Goal: Task Accomplishment & Management: Use online tool/utility

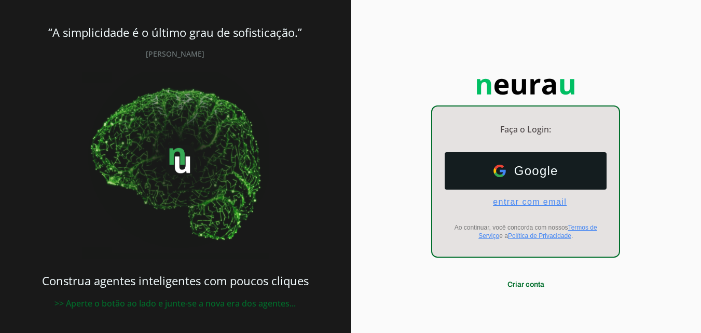
click at [512, 200] on span "entrar com email" at bounding box center [526, 201] width 82 height 9
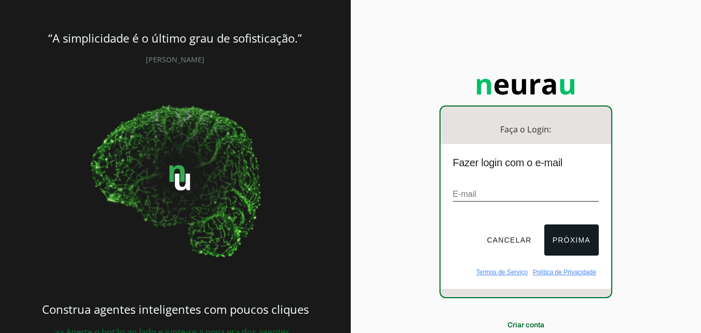
click at [540, 198] on input "email" at bounding box center [526, 194] width 146 height 14
paste input "[EMAIL_ADDRESS][DOMAIN_NAME]"
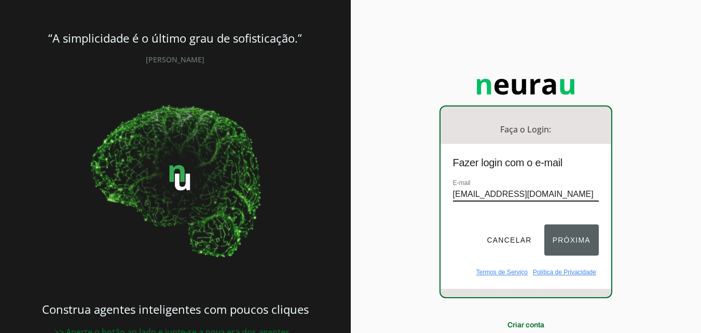
type input "[EMAIL_ADDRESS][DOMAIN_NAME]"
click at [578, 244] on button "Próxima" at bounding box center [571, 239] width 54 height 31
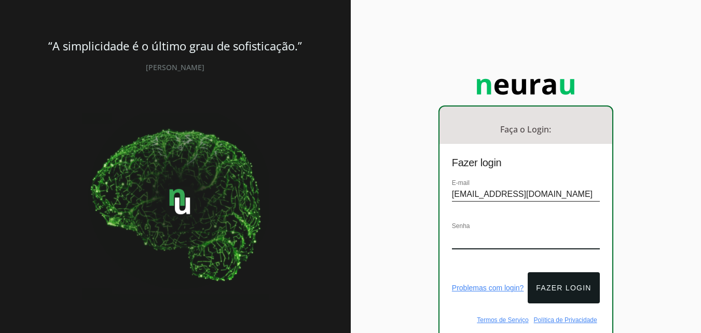
click at [426, 236] on div "Faça o Login: dashboard Ir para o dashboard Fazer login E-mail [EMAIL_ADDRESS][…" at bounding box center [526, 208] width 351 height 416
click at [657, 218] on div "Faça o Login: dashboard Ir para o dashboard Fazer login E-mail [EMAIL_ADDRESS][…" at bounding box center [526, 208] width 351 height 416
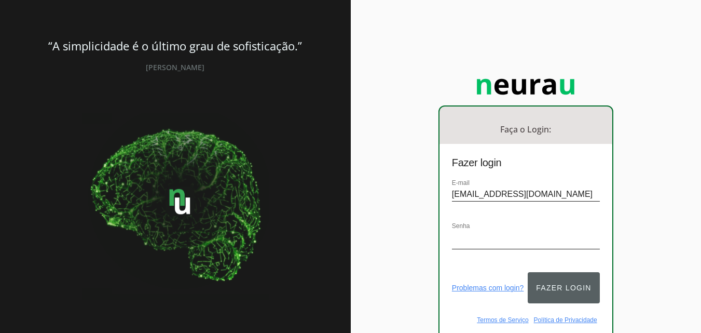
click at [563, 282] on button "Fazer login" at bounding box center [564, 287] width 72 height 31
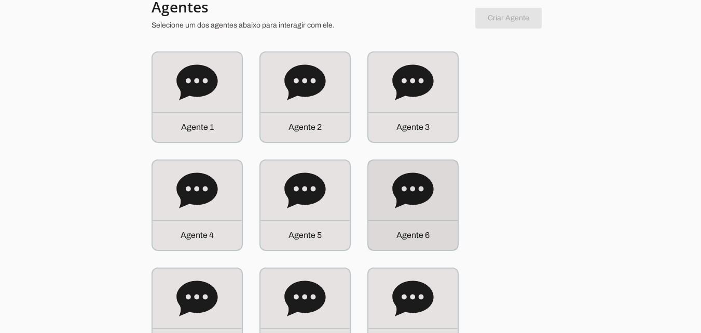
scroll to position [52, 0]
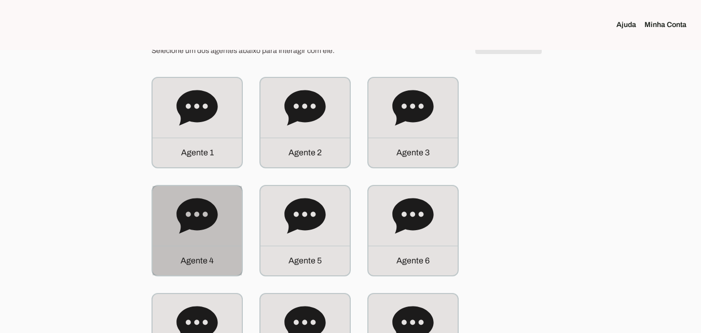
click at [199, 223] on icon at bounding box center [196, 215] width 41 height 35
